Goal: Task Accomplishment & Management: Manage account settings

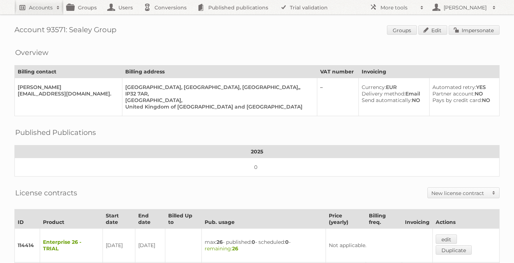
click at [46, 10] on h2 "Accounts" at bounding box center [41, 7] width 24 height 7
type input"] "white company"
click at [167, 18] on input "Search" at bounding box center [172, 23] width 11 height 11
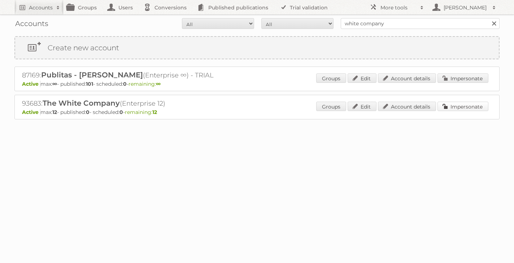
click at [461, 105] on link "Impersonate" at bounding box center [463, 105] width 51 height 9
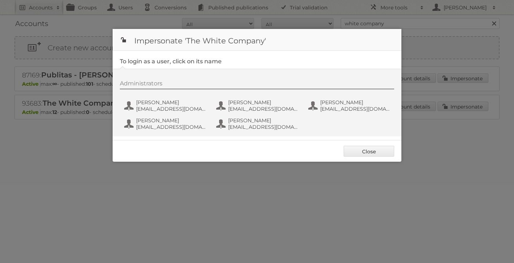
click at [94, 108] on div at bounding box center [257, 131] width 514 height 263
click at [366, 154] on link "Close" at bounding box center [369, 151] width 51 height 11
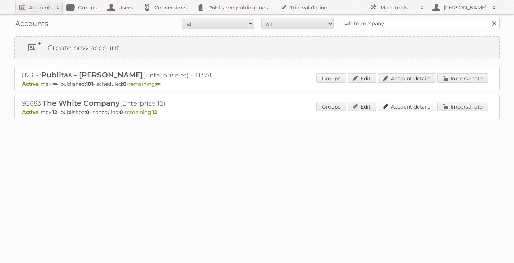
click at [416, 106] on link "Account details" at bounding box center [407, 105] width 58 height 9
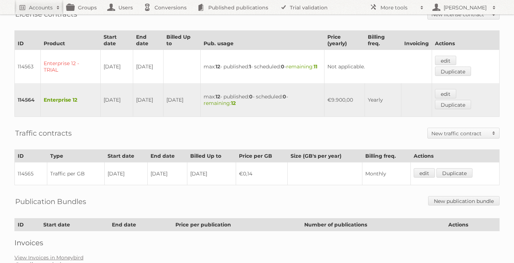
scroll to position [140, 0]
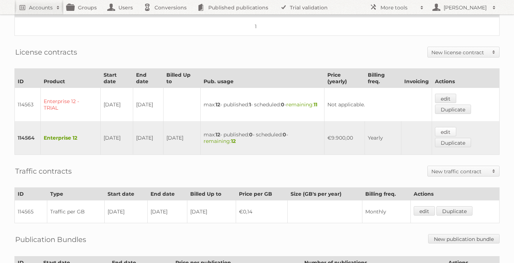
click at [448, 128] on link "edit" at bounding box center [445, 131] width 21 height 9
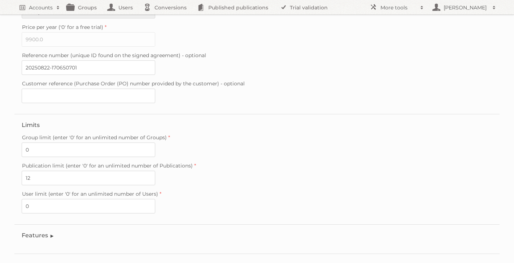
scroll to position [170, 0]
click at [33, 202] on input "0" at bounding box center [89, 207] width 134 height 14
type input "5"
click at [196, 190] on label "User limit (enter '0' for an unlimited number of Users)" at bounding box center [257, 195] width 471 height 10
click at [155, 200] on input "5" at bounding box center [89, 207] width 134 height 14
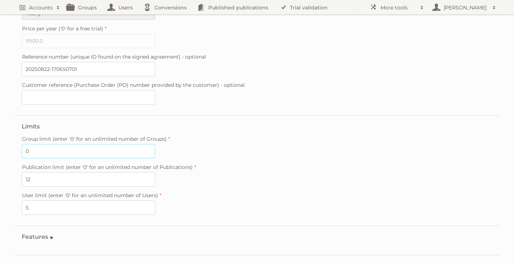
click at [51, 144] on input "0" at bounding box center [89, 151] width 134 height 14
type input "1"
click at [210, 197] on div "User limit (enter '0' for an unlimited number of Users) 5" at bounding box center [257, 202] width 471 height 25
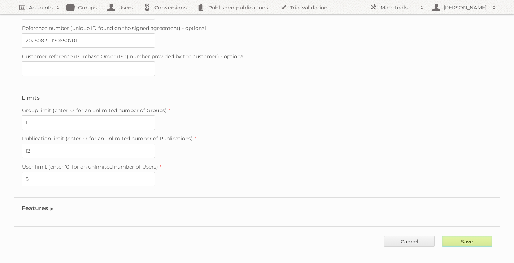
click at [457, 237] on input "Save" at bounding box center [467, 240] width 51 height 11
type input "..."
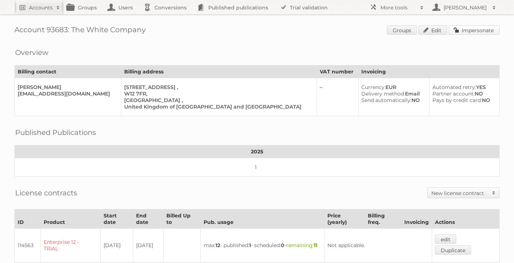
click at [475, 29] on link "Impersonate" at bounding box center [474, 29] width 51 height 9
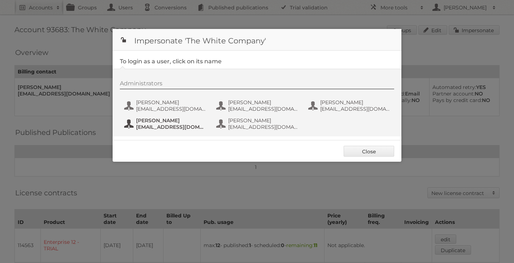
click at [167, 122] on span "[PERSON_NAME]" at bounding box center [171, 120] width 70 height 7
